Goal: Task Accomplishment & Management: Manage account settings

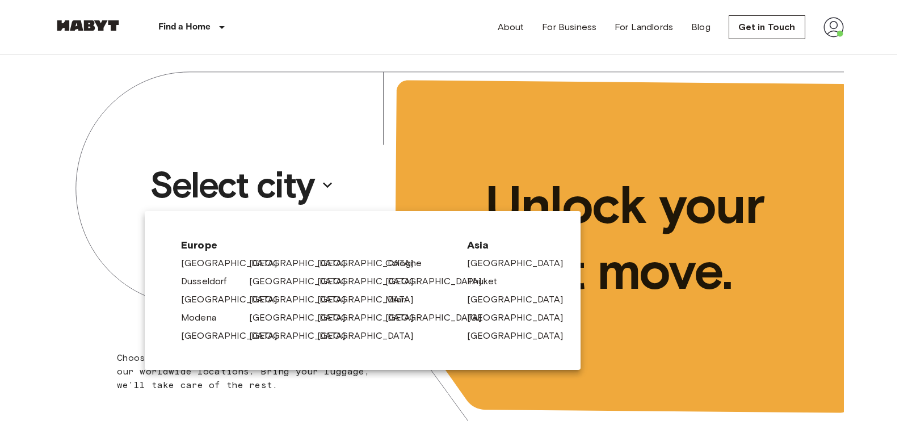
click at [258, 271] on div "[GEOGRAPHIC_DATA]" at bounding box center [279, 279] width 68 height 18
click at [258, 267] on div "Amsterdam Berlin Brussels Cologne Dusseldorf Frankfurt Graz Hamburg Leipzig Lis…" at bounding box center [313, 297] width 273 height 91
click at [258, 267] on link "[GEOGRAPHIC_DATA]" at bounding box center [306, 264] width 108 height 14
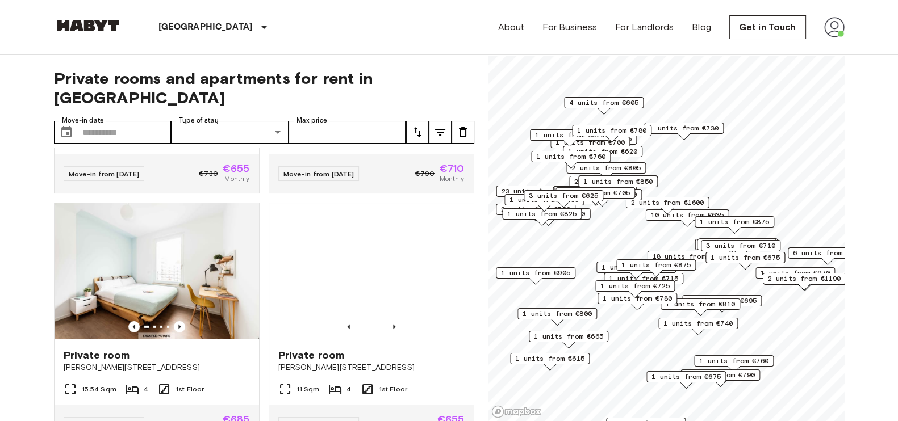
scroll to position [4490, 0]
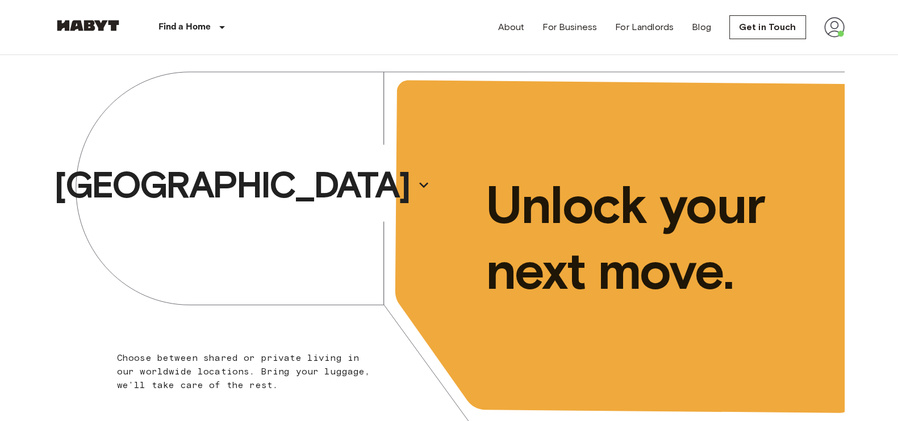
click at [835, 30] on img at bounding box center [834, 27] width 20 height 20
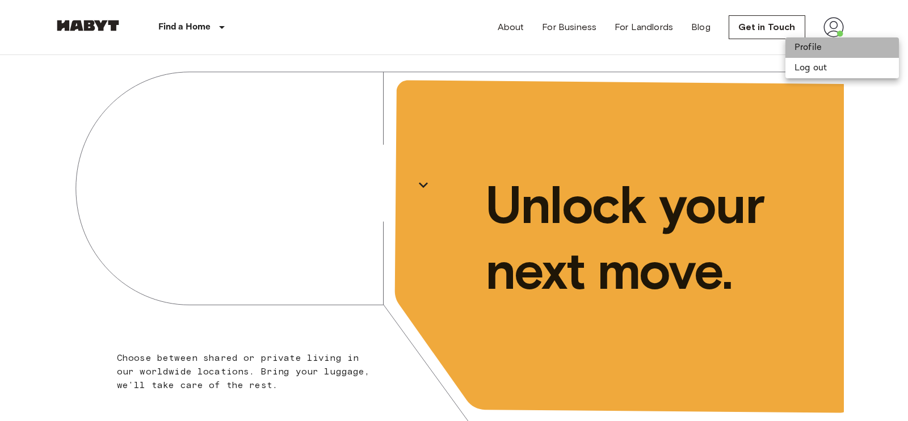
click at [814, 49] on li "Profile" at bounding box center [843, 47] width 114 height 20
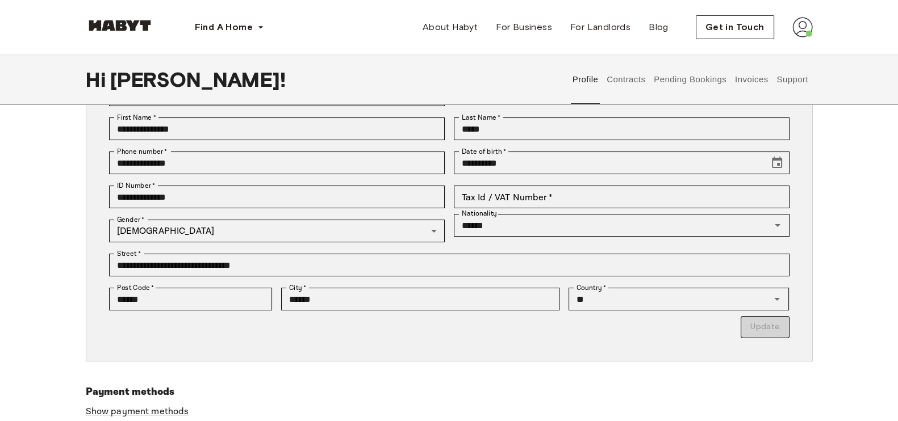
scroll to position [27, 0]
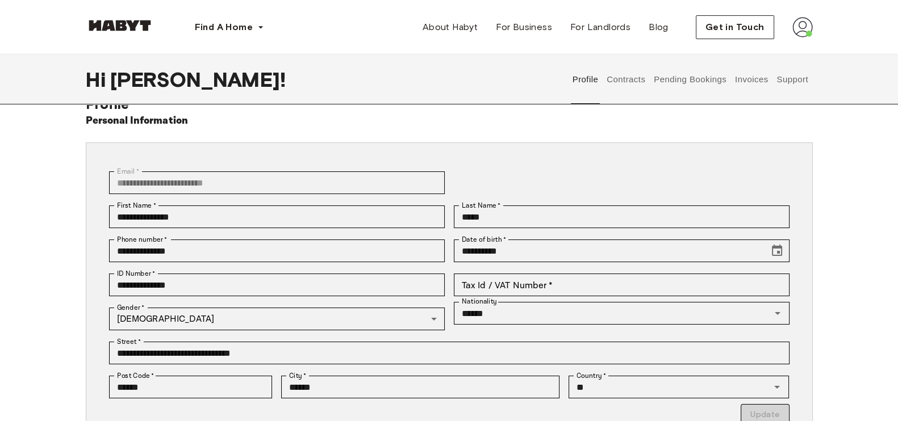
click at [739, 87] on button "Invoices" at bounding box center [751, 80] width 36 height 50
